Goal: Navigation & Orientation: Find specific page/section

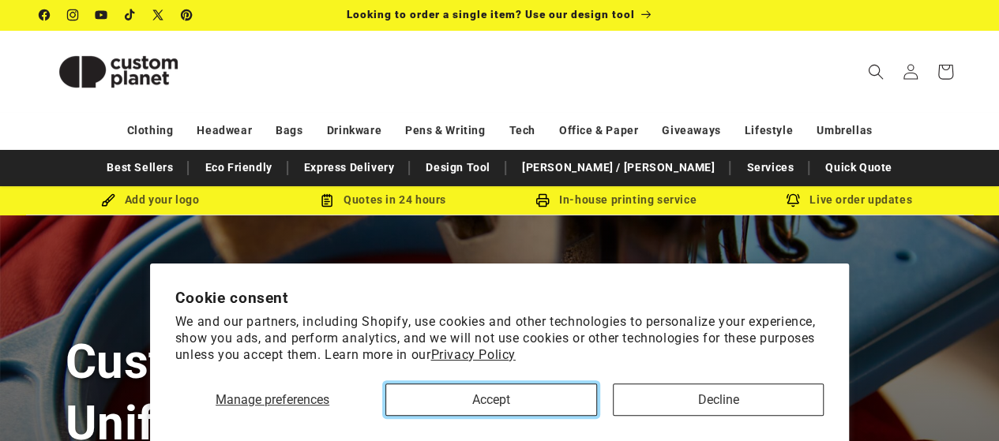
click at [459, 391] on button "Accept" at bounding box center [490, 400] width 211 height 32
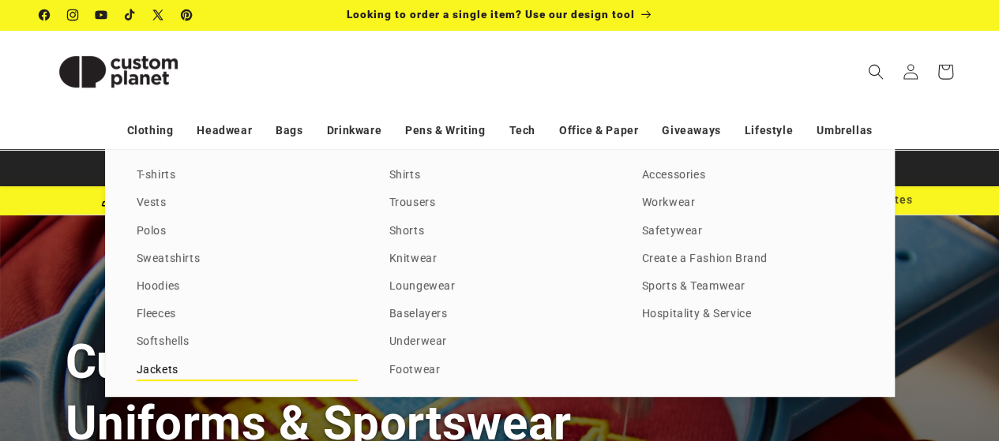
click at [159, 371] on link "Jackets" at bounding box center [247, 370] width 221 height 21
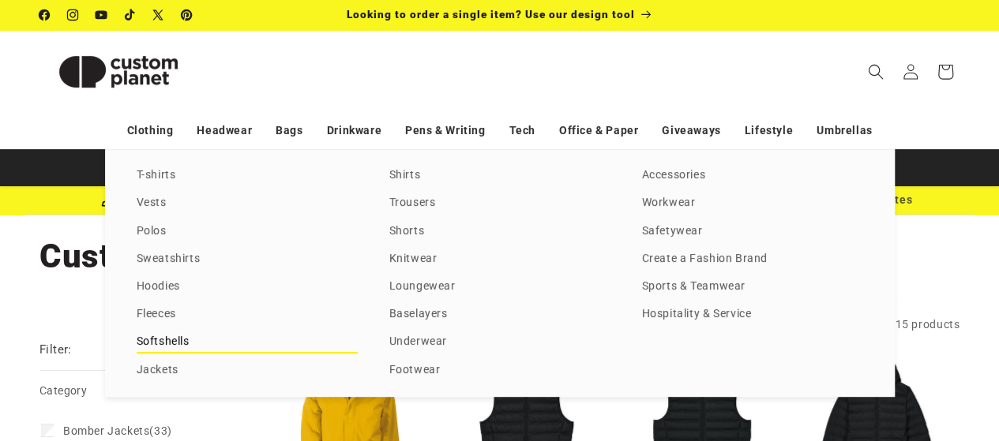
click at [161, 338] on link "Softshells" at bounding box center [247, 342] width 221 height 21
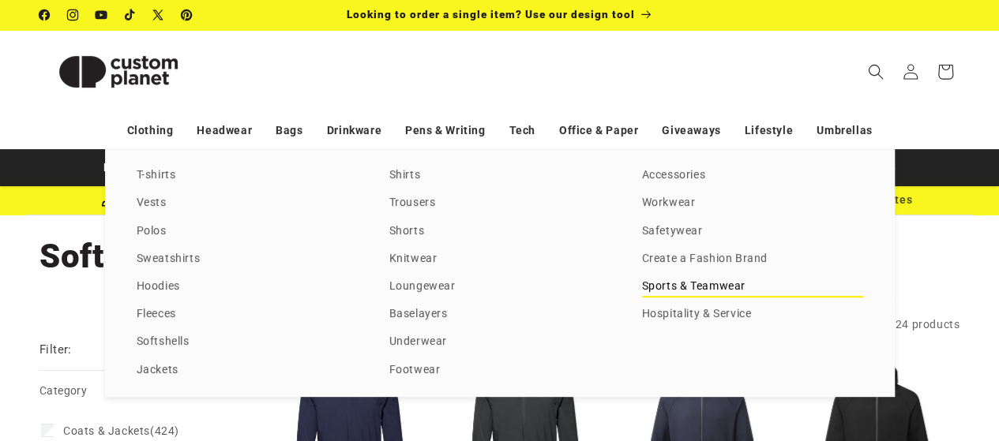
click at [671, 283] on link "Sports & Teamwear" at bounding box center [752, 286] width 221 height 21
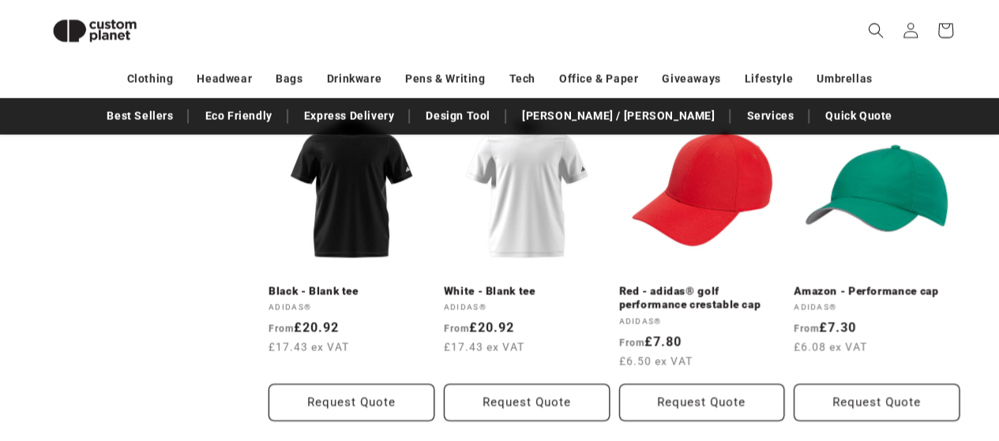
scroll to position [1525, 0]
